Goal: Find specific page/section: Find specific page/section

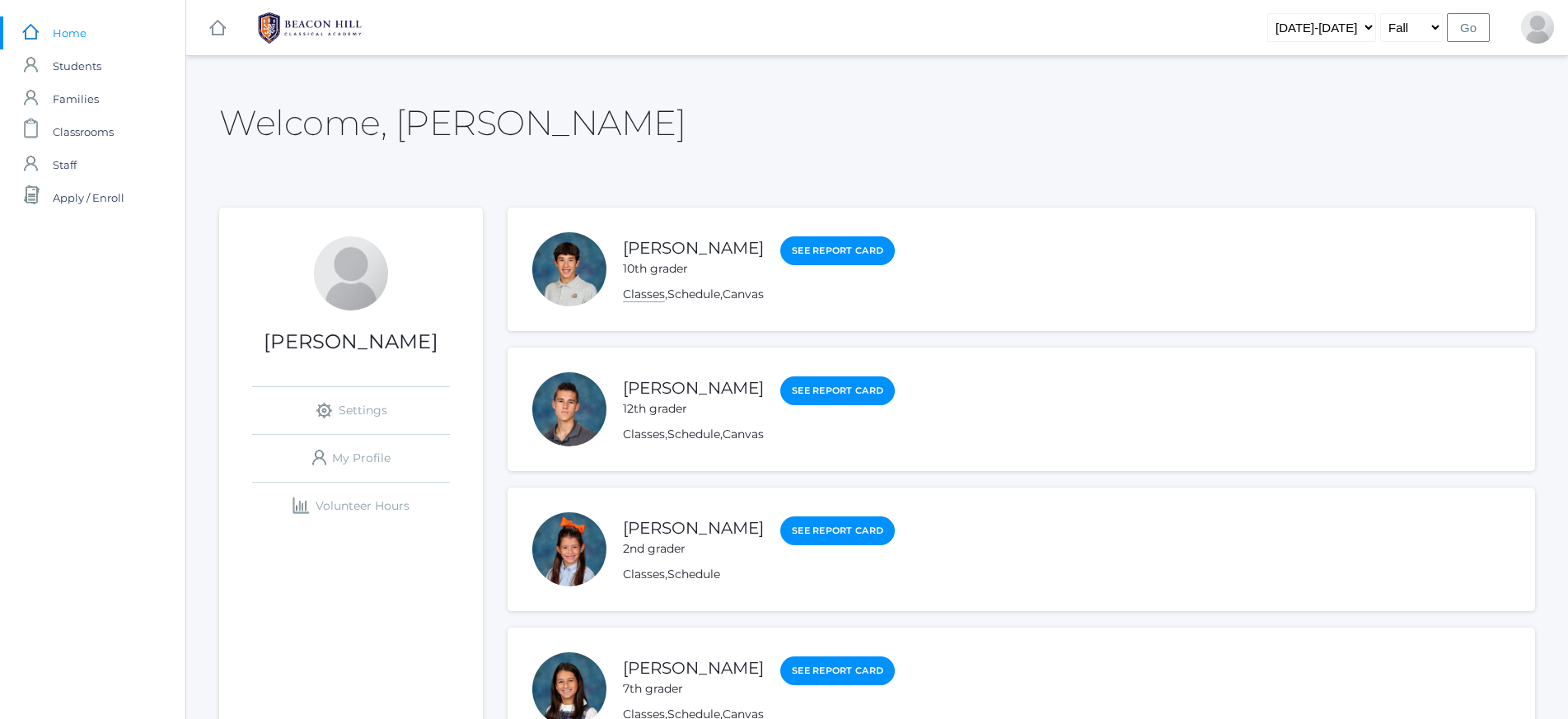
click at [653, 294] on link "Classes" at bounding box center [644, 294] width 42 height 15
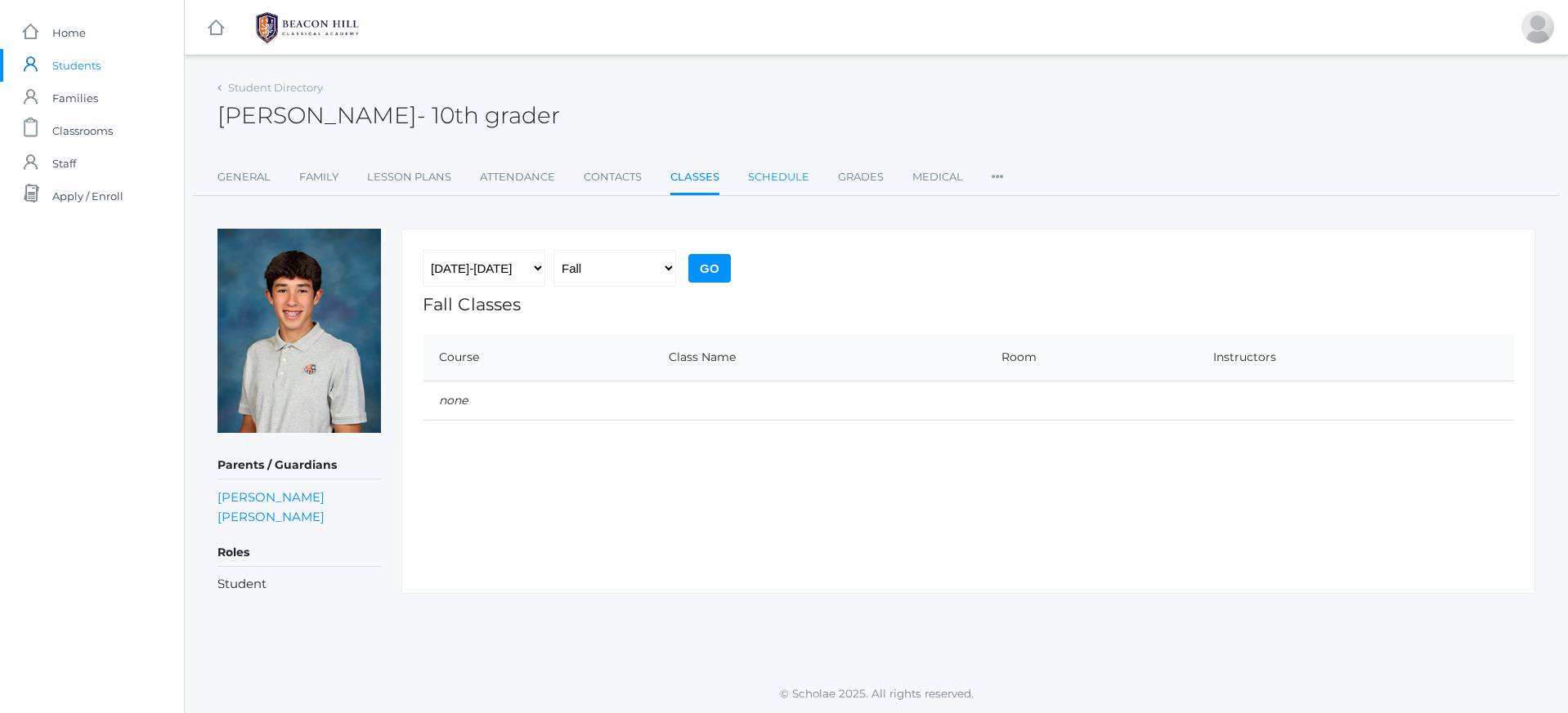
click at [766, 173] on link "Schedule" at bounding box center [779, 177] width 62 height 32
click at [683, 176] on link "Classes" at bounding box center [694, 177] width 48 height 32
click at [705, 273] on input "Go" at bounding box center [710, 268] width 43 height 28
click at [708, 265] on input "Go" at bounding box center [710, 268] width 43 height 28
click at [84, 70] on span "Students" at bounding box center [76, 65] width 48 height 32
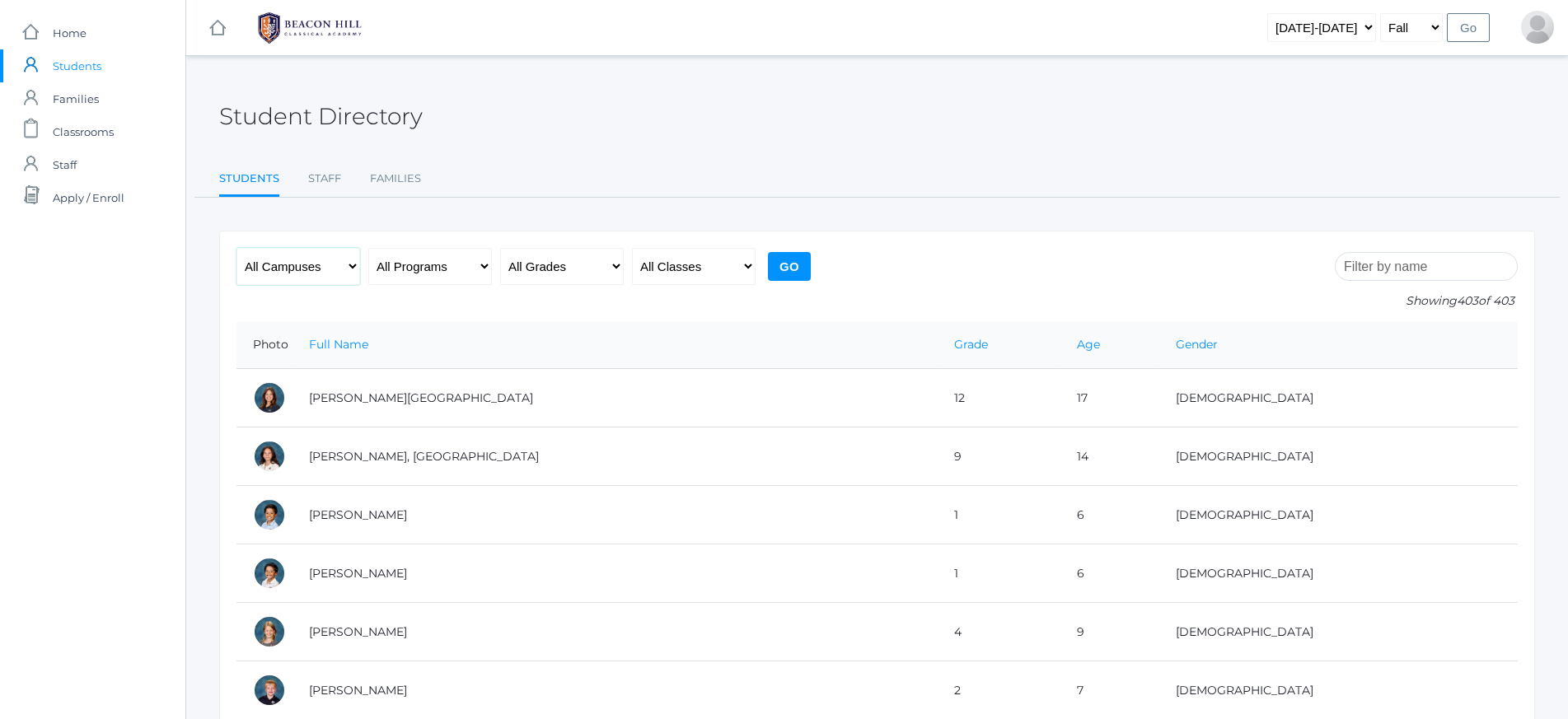
select select "upper"
select select "10"
click at [809, 259] on input "Go" at bounding box center [789, 267] width 43 height 29
click at [792, 269] on input "Go" at bounding box center [789, 267] width 43 height 29
select select "any"
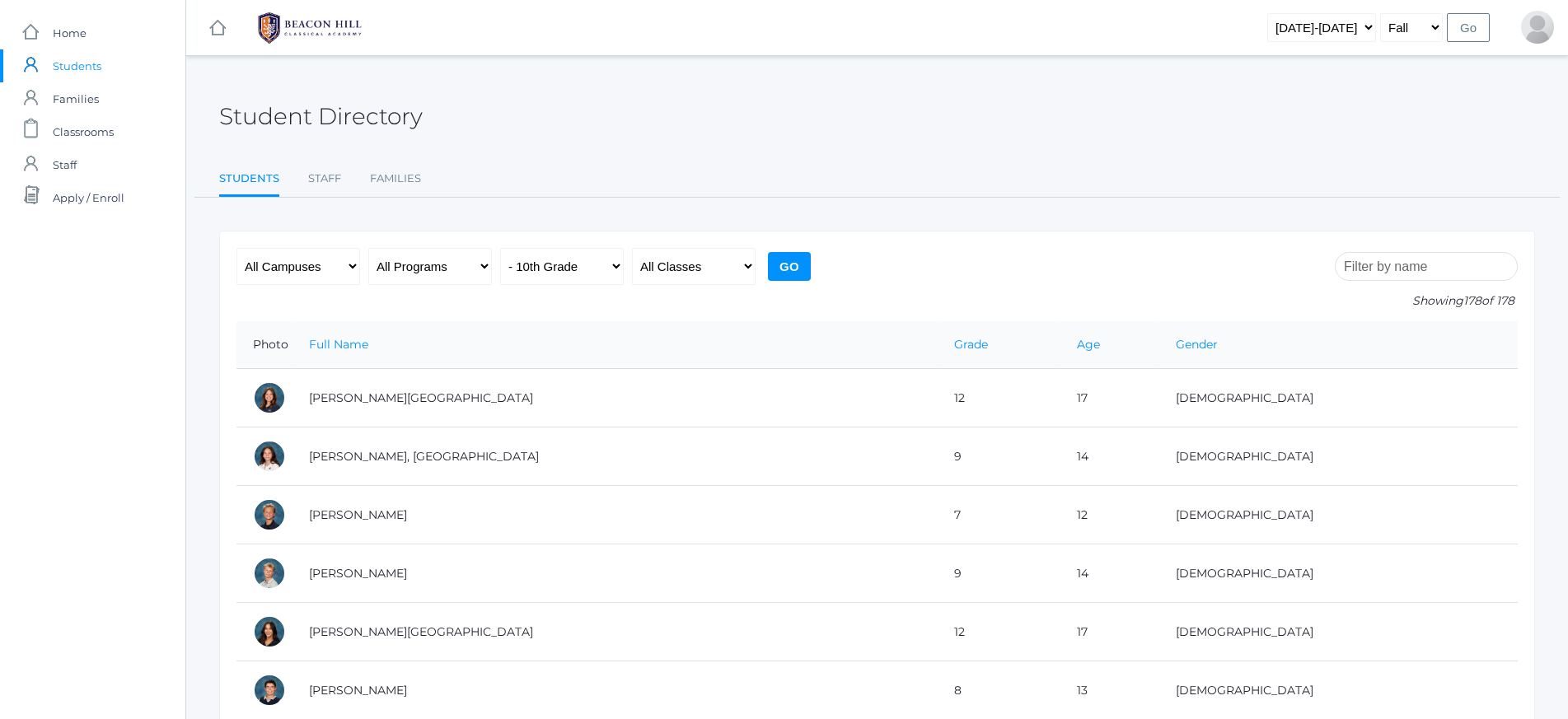
click at [791, 260] on input "Go" at bounding box center [789, 267] width 43 height 29
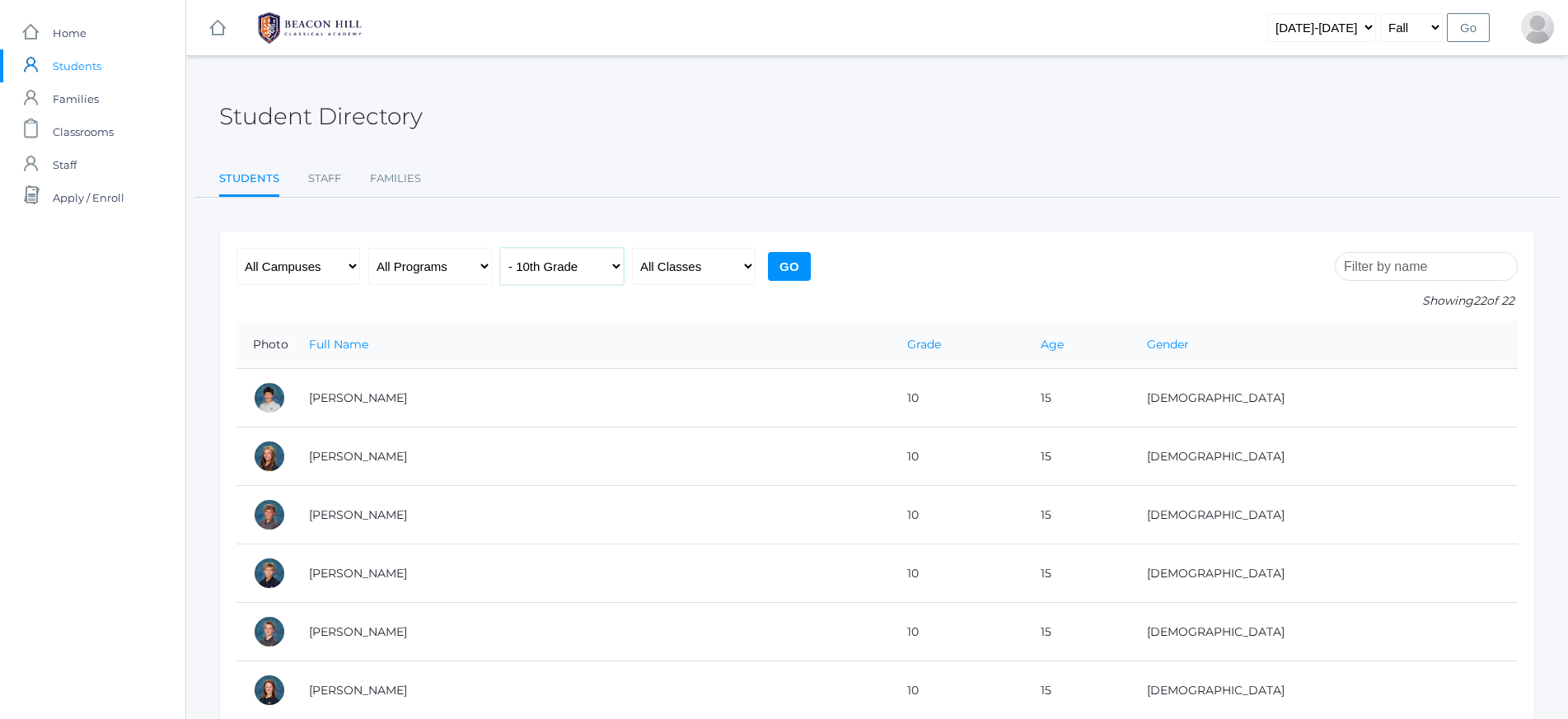
select select "12"
click at [791, 269] on input "Go" at bounding box center [789, 267] width 43 height 29
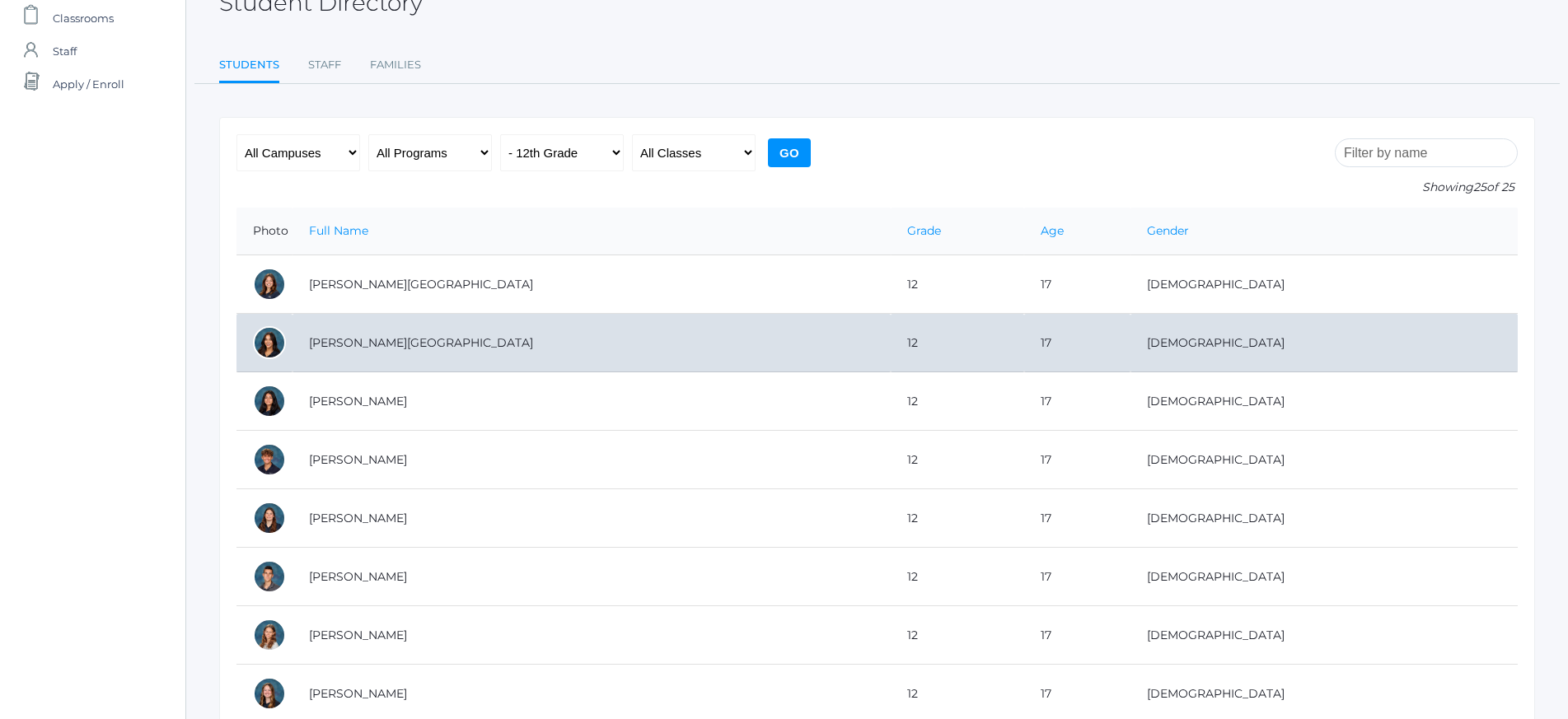
scroll to position [100, 0]
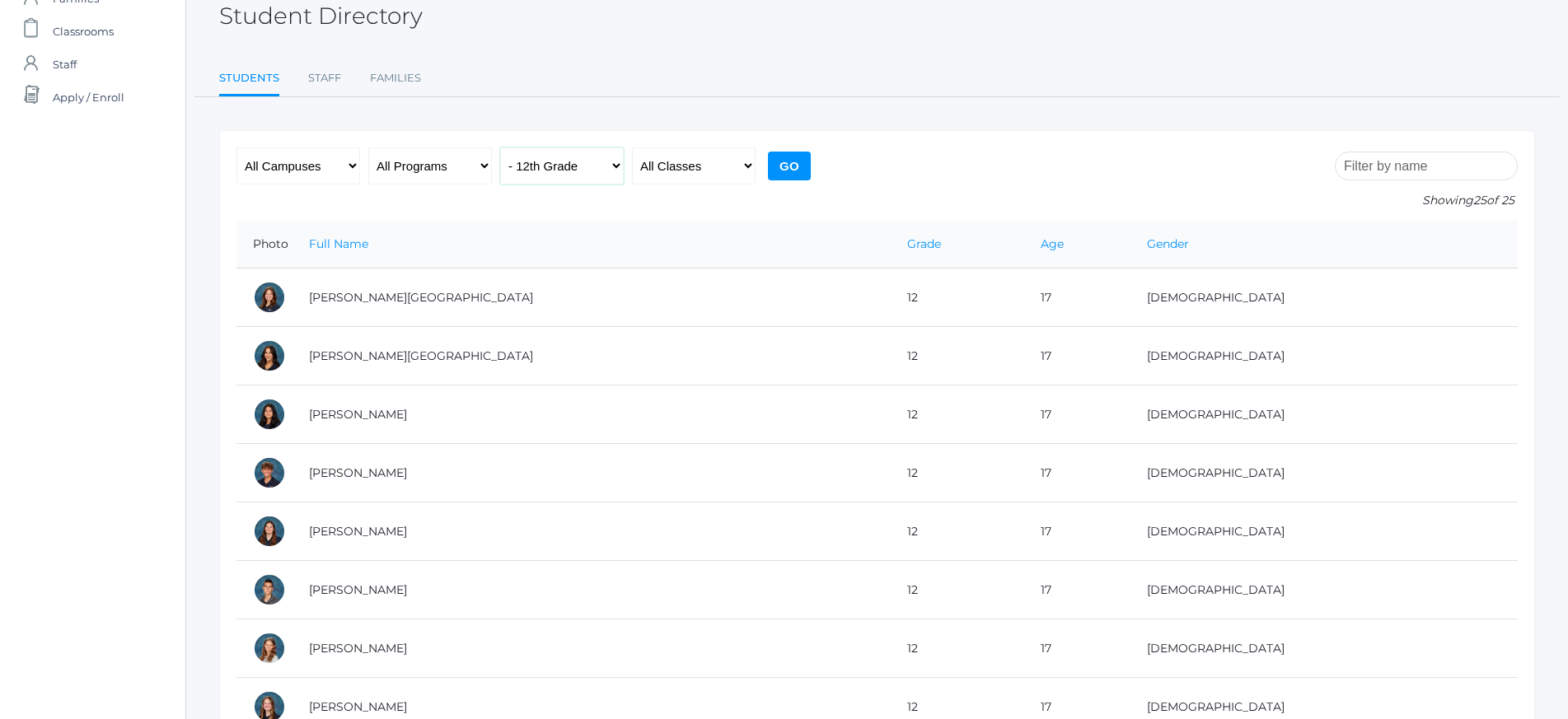
select select "11"
click at [791, 162] on input "Go" at bounding box center [789, 166] width 43 height 29
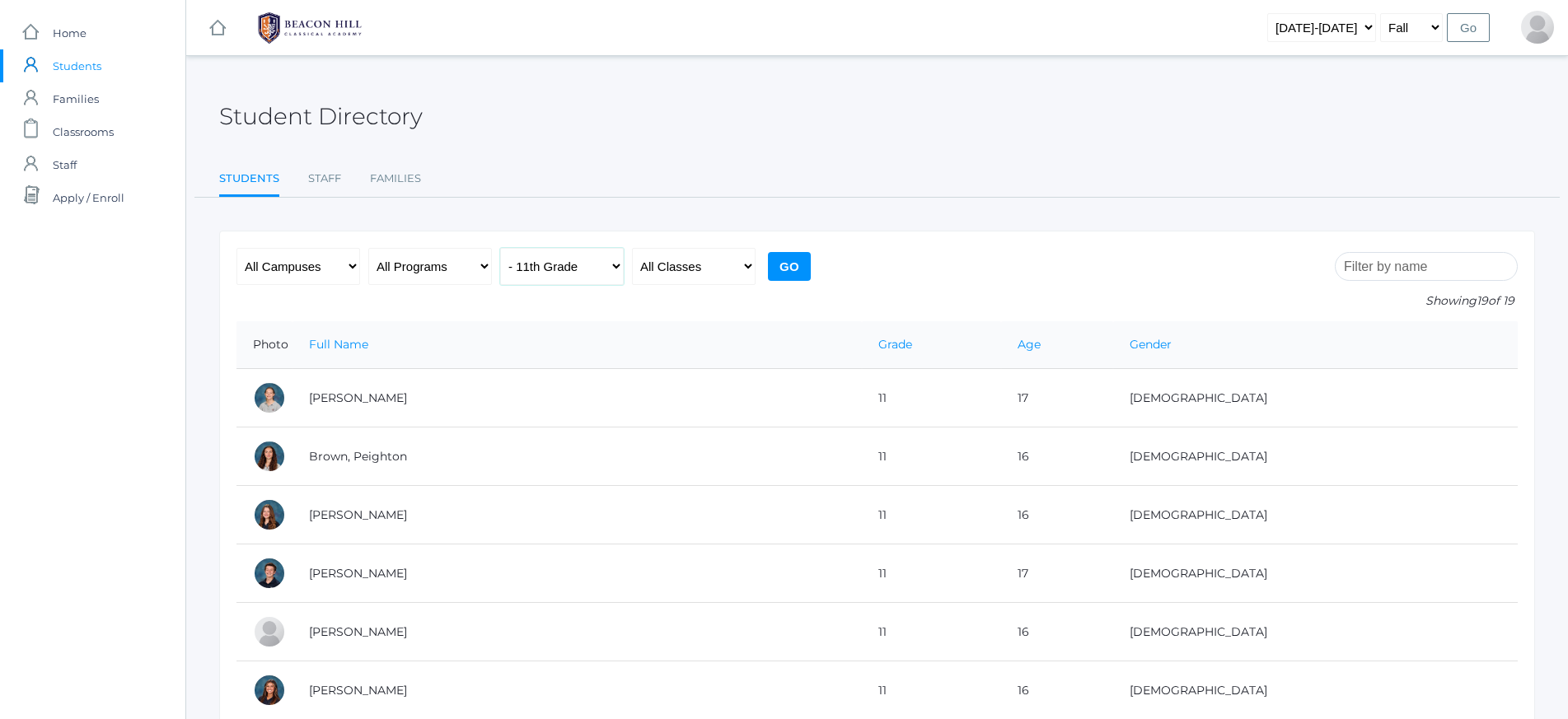
select select "9"
click at [786, 264] on input "Go" at bounding box center [789, 267] width 43 height 29
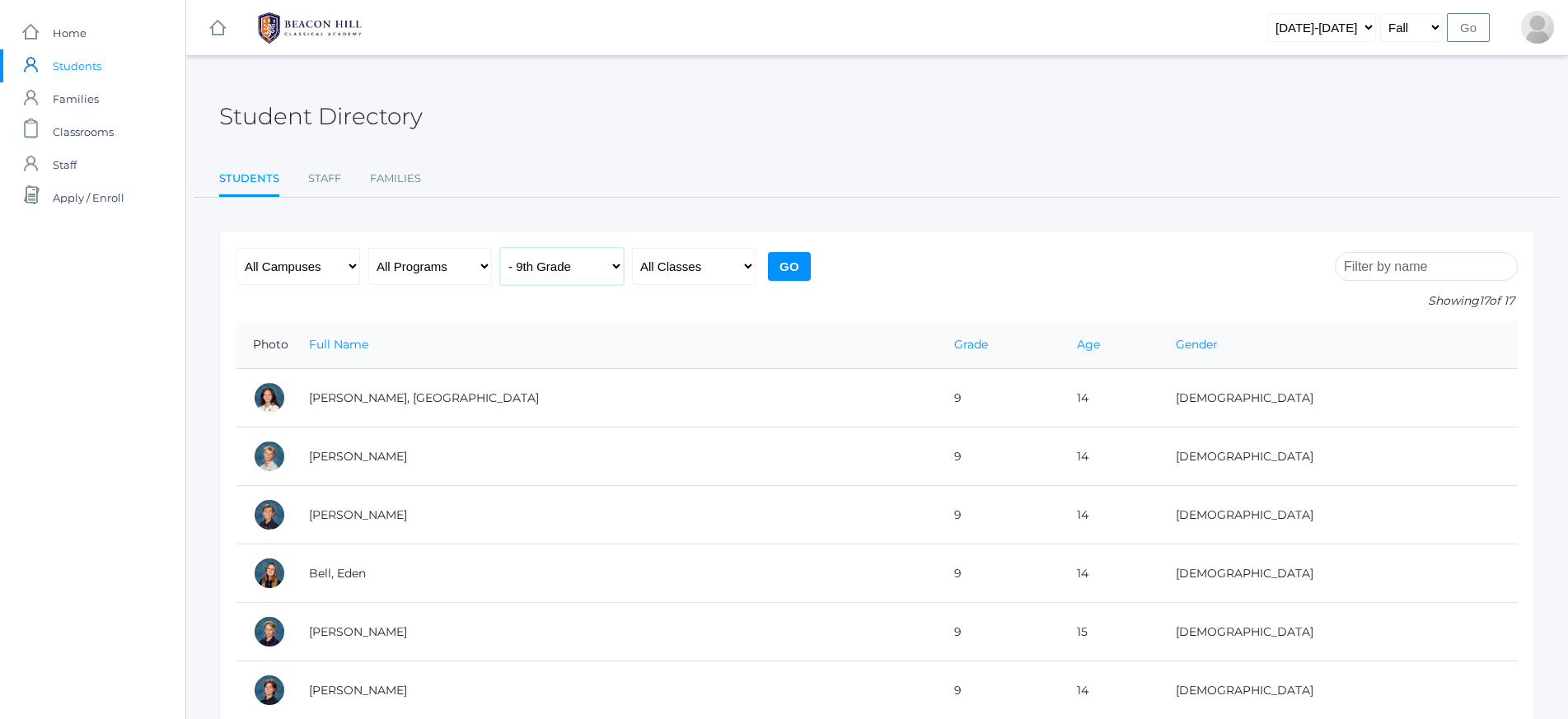
select select "10"
click at [787, 275] on input "Go" at bounding box center [789, 267] width 43 height 29
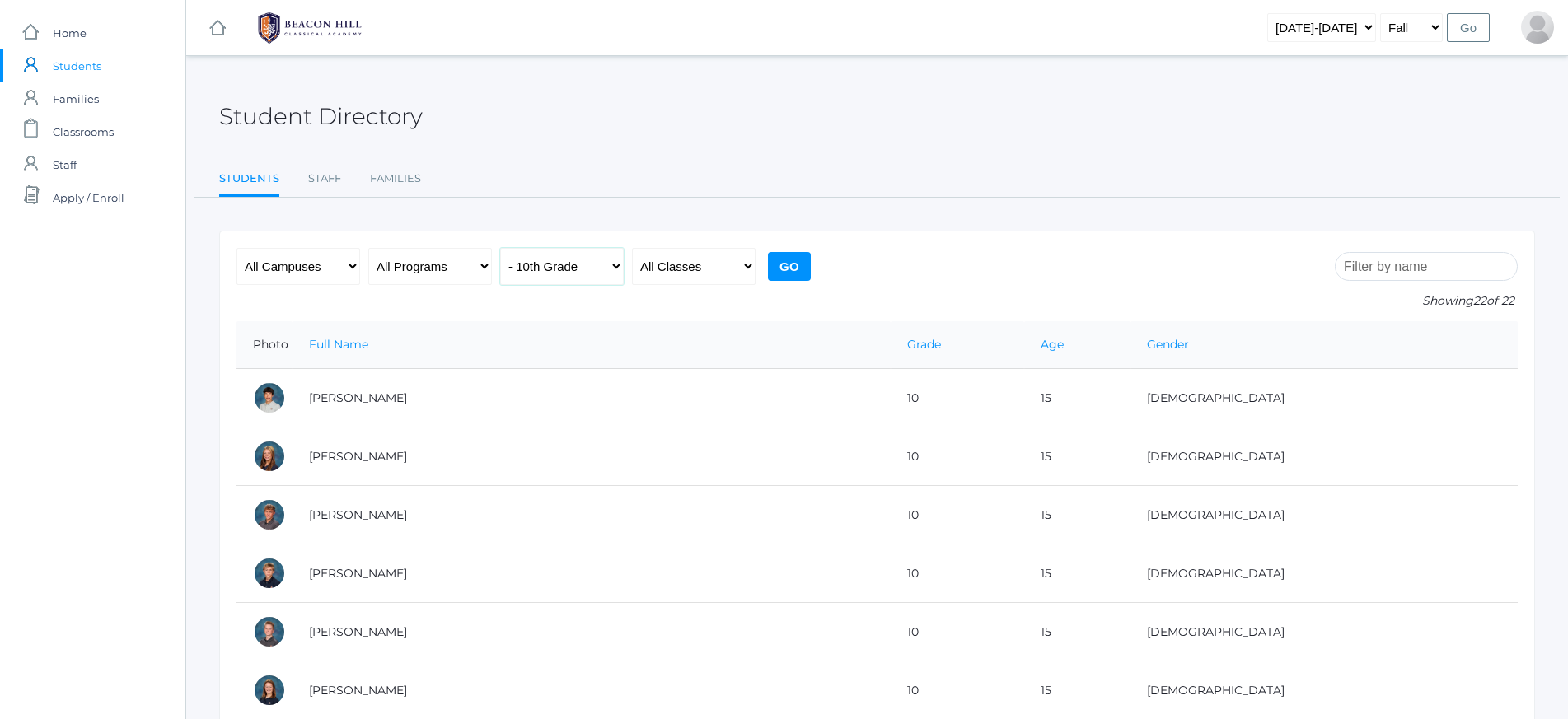
select select "12"
click at [793, 260] on input "Go" at bounding box center [789, 267] width 43 height 29
